Goal: Task Accomplishment & Management: Use online tool/utility

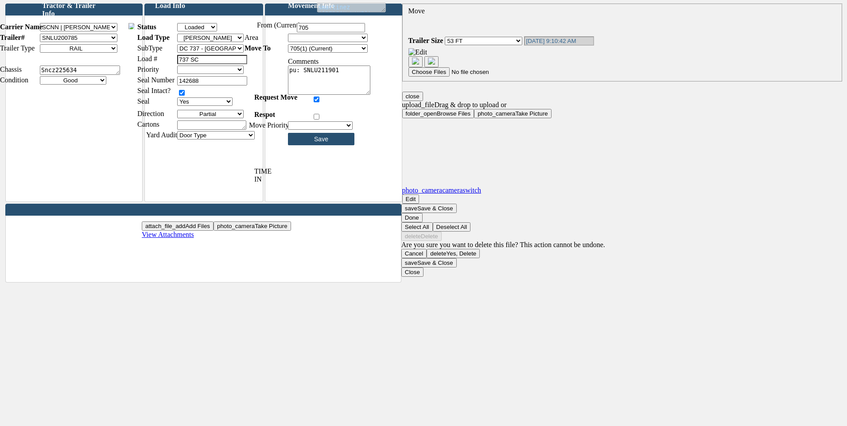
click at [324, 42] on select "Staging - [GEOGRAPHIC_DATA] [GEOGRAPHIC_DATA] Yard [GEOGRAPHIC_DATA] [GEOGRAPHI…" at bounding box center [328, 38] width 80 height 8
select select "163"
click at [295, 41] on select "Staging - [GEOGRAPHIC_DATA] [GEOGRAPHIC_DATA] Yard [GEOGRAPHIC_DATA] [GEOGRAPHI…" at bounding box center [328, 38] width 80 height 8
type input "Please Wait..."
click at [337, 53] on select "D50 D51 D52 SW 9 D57 D62 D63 D64 D65 D66 D67 D68 D69 D70 D71 D72 D73 D75 D76 D7…" at bounding box center [328, 48] width 80 height 8
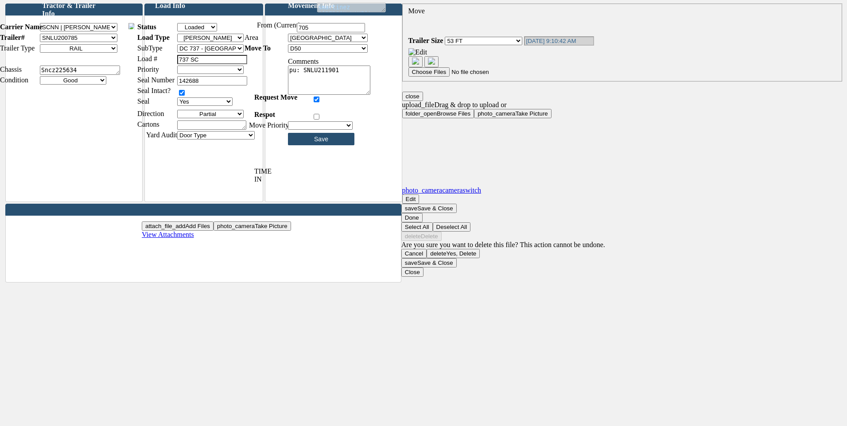
select select "4999"
click at [295, 51] on select "D50 D51 D52 SW 9 D57 D62 D63 D64 D65 D66 D67 D68 D69 D70 D71 D72 D73 D75 D76 D7…" at bounding box center [328, 48] width 80 height 8
type input "Please Wait..."
click at [321, 144] on input "Save" at bounding box center [321, 139] width 66 height 12
type input "Please Wait..."
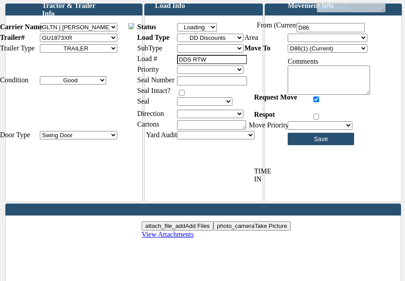
click at [204, 31] on select "Empty Loaded Loading Unloading" at bounding box center [197, 27] width 40 height 8
select select "Loaded"
click at [184, 30] on select "Empty Loaded Loading Unloading" at bounding box center [197, 27] width 40 height 8
type input "Please Wait..."
click at [205, 85] on input "text" at bounding box center [212, 80] width 70 height 9
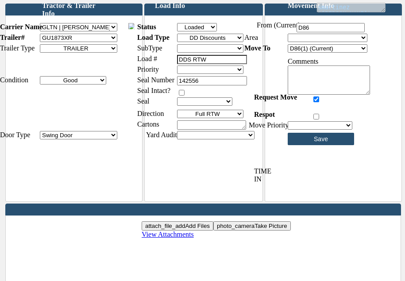
type input "142556"
click at [225, 106] on select "Yes No PT Seal Applied" at bounding box center [204, 101] width 55 height 8
select select "Yes"
click at [184, 105] on select "Yes No PT Seal Applied" at bounding box center [204, 101] width 55 height 8
click at [219, 118] on select "Full Outbound Full RTW Full Storage Live Load Out Of Service Partial Permanent …" at bounding box center [210, 114] width 66 height 8
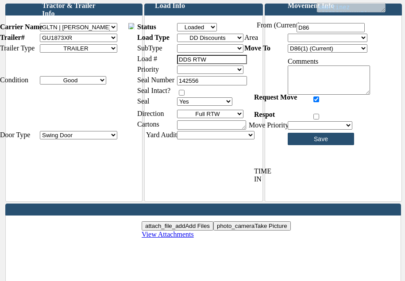
select select "92"
click at [184, 117] on select "Full Outbound Full RTW Full Storage Live Load Out Of Service Partial Permanent …" at bounding box center [210, 114] width 66 height 8
type input "Please Wait..."
click at [332, 42] on select "Staging - Santa Fe Springs Home Depot Yard West Dock South Dock East Dock Maint…" at bounding box center [328, 38] width 80 height 8
select select "163"
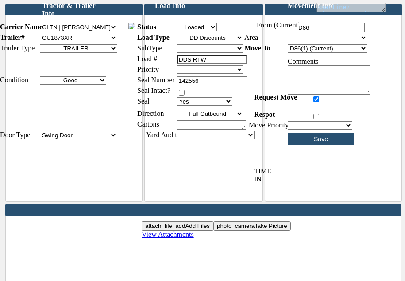
click at [295, 41] on select "Staging - Santa Fe Springs Home Depot Yard West Dock South Dock East Dock Maint…" at bounding box center [328, 38] width 80 height 8
type input "Please Wait..."
click at [324, 42] on select "Staging - Santa Fe Springs Home Depot Yard West Dock South Dock East Dock Maint…" at bounding box center [328, 38] width 80 height 8
select select "166"
click at [295, 41] on select "Staging - Santa Fe Springs Home Depot Yard West Dock South Dock East Dock Maint…" at bounding box center [328, 38] width 80 height 8
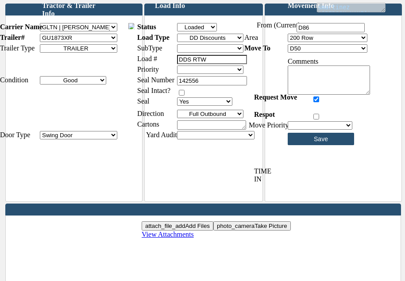
type input "Please Wait..."
click at [330, 144] on input "Save" at bounding box center [321, 139] width 66 height 12
type input "Please Wait..."
